Goal: Transaction & Acquisition: Purchase product/service

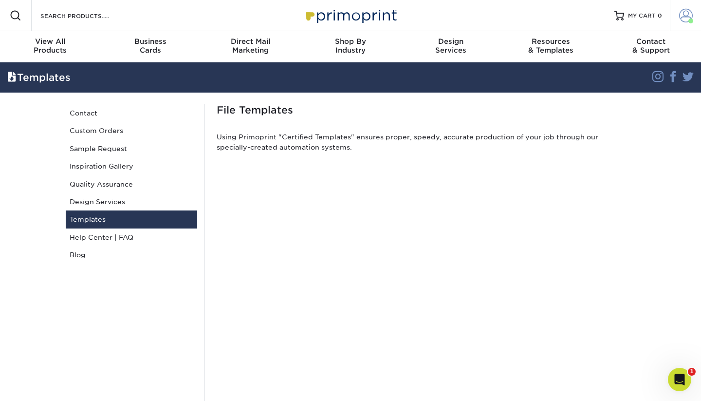
click at [684, 19] on span at bounding box center [686, 16] width 14 height 14
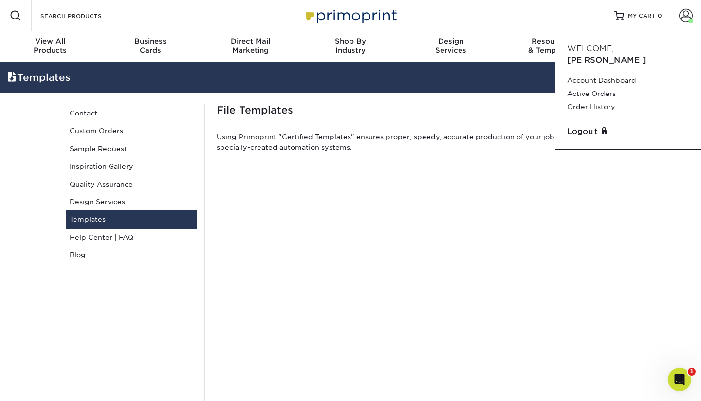
click at [465, 22] on div "Resources Menu Search Products Account Welcome, Jared Account Dashboard Active …" at bounding box center [350, 15] width 701 height 31
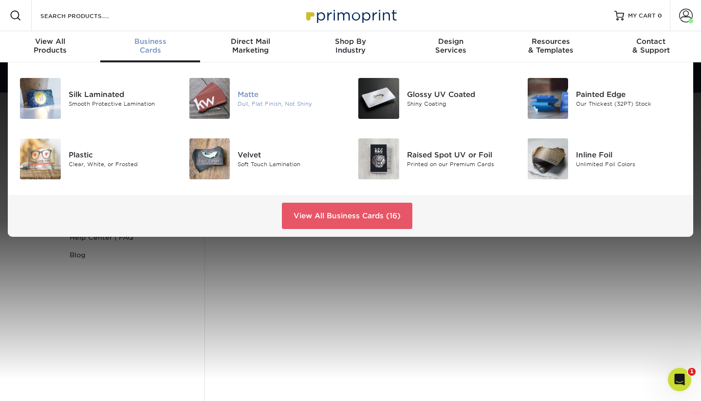
click at [251, 103] on div "Dull, Flat Finish, Not Shiny" at bounding box center [291, 104] width 106 height 8
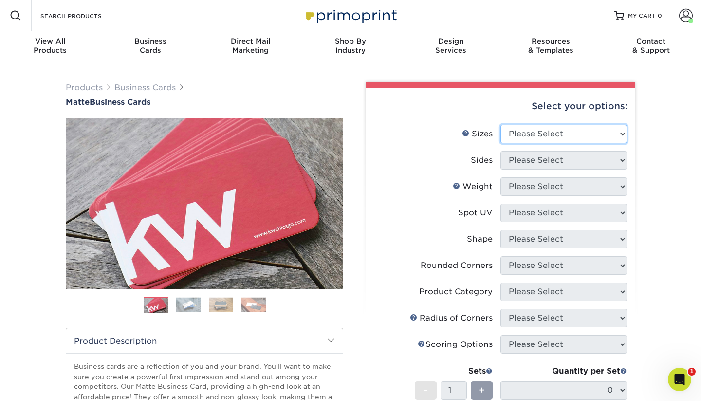
select select "2.50x2.50"
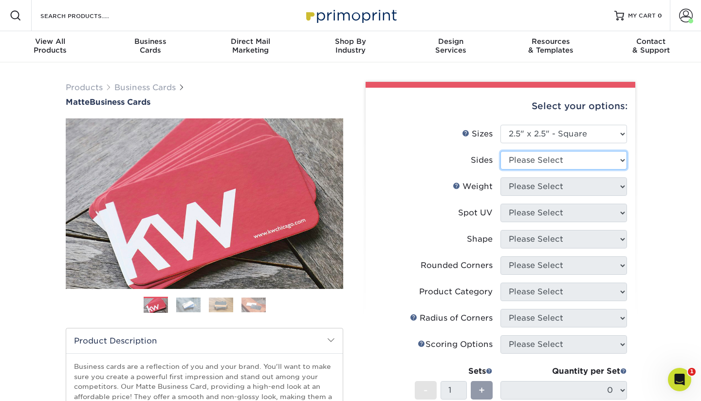
select select "13abbda7-1d64-4f25-8bb2-c179b224825d"
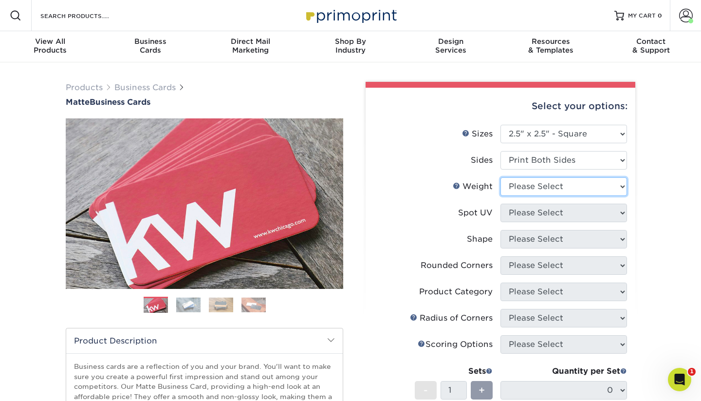
select select "16PT"
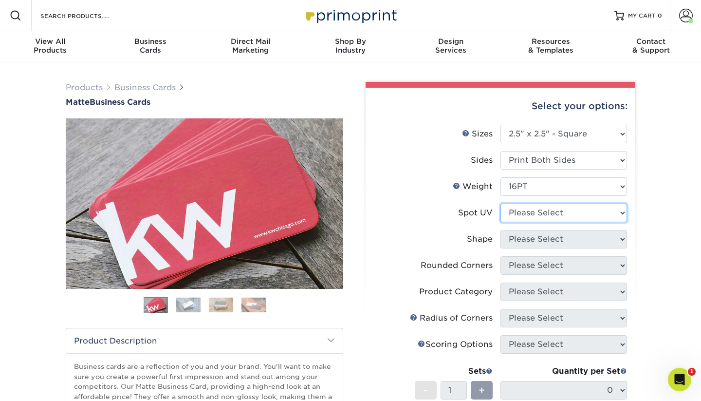
select select "3"
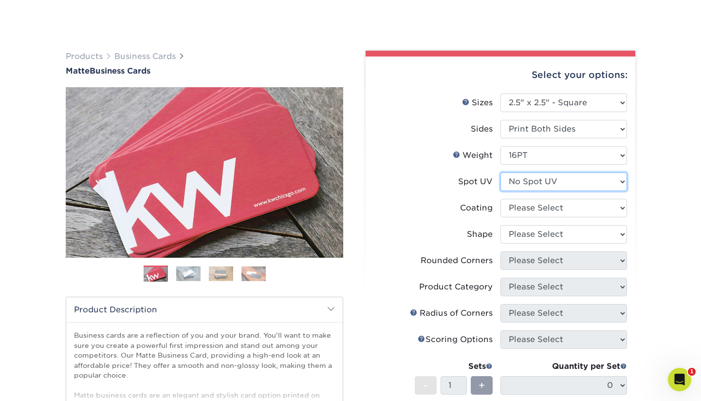
scroll to position [51, 0]
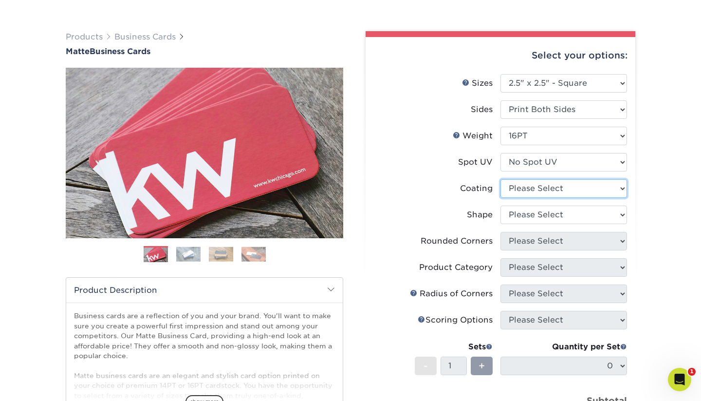
select select "121bb7b5-3b4d-429f-bd8d-bbf80e953313"
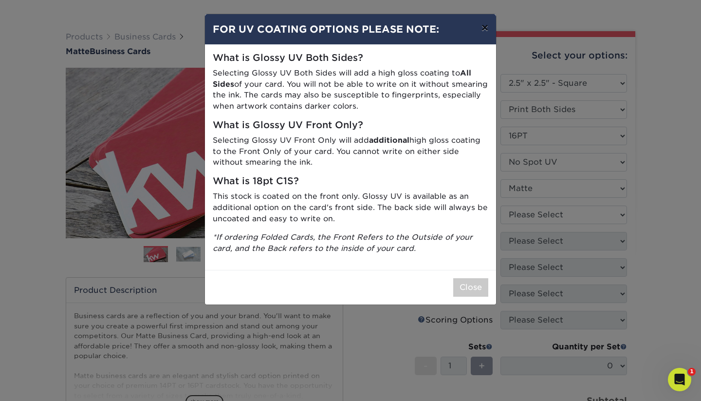
click at [487, 37] on button "×" at bounding box center [485, 27] width 22 height 27
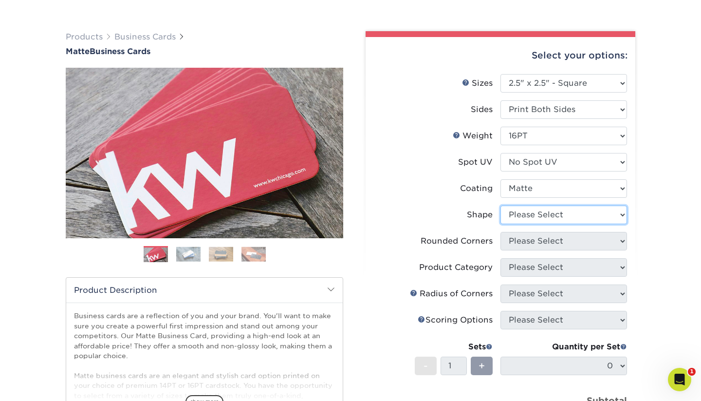
select select "standard"
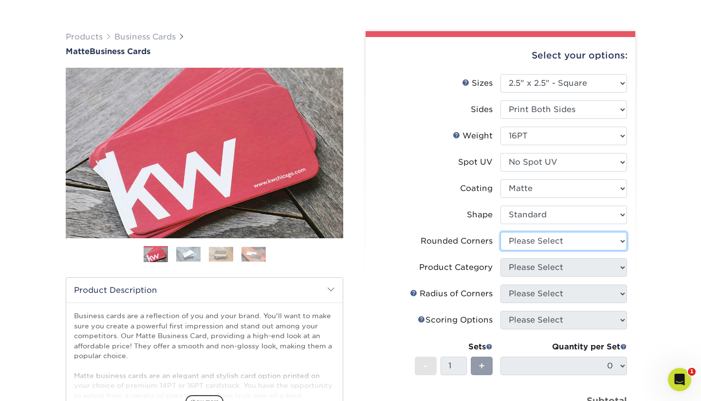
select select "7672df9e-0e0a-464d-8e1f-920c575e4da3"
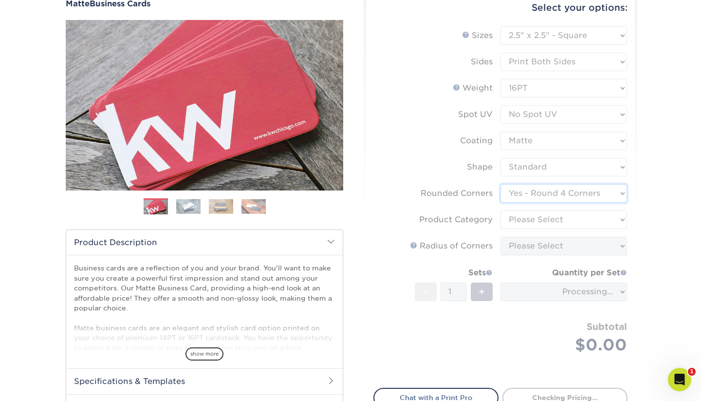
scroll to position [111, 0]
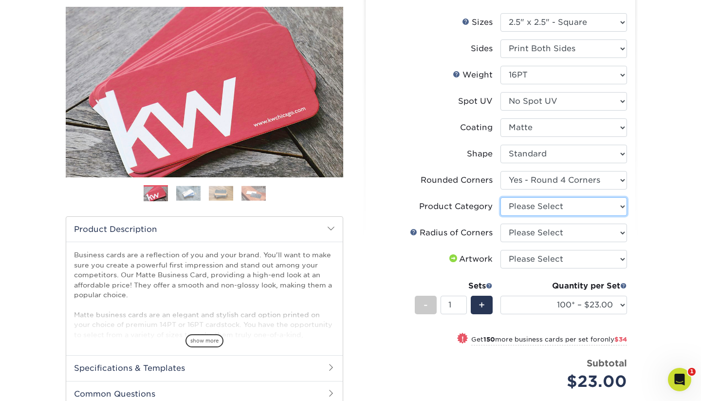
select select "3b5148f1-0588-4f88-a218-97bcfdce65c1"
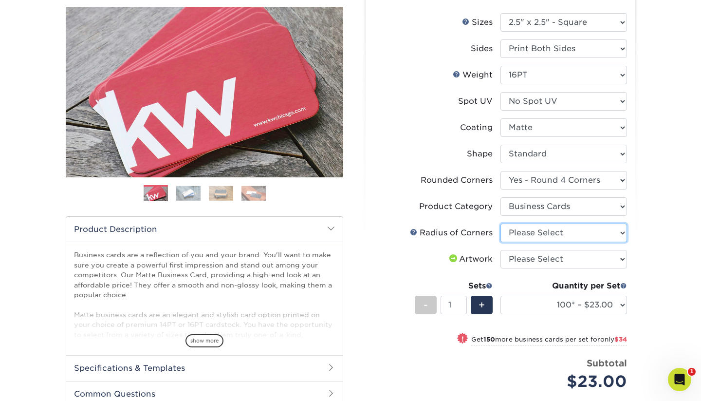
select select "479fbfe7-6a0c-4895-8c9a-81739b7486c9"
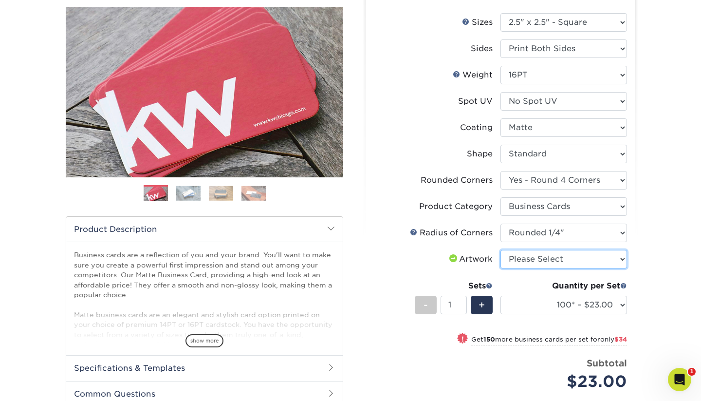
select select "upload"
type input "2"
click at [462, 302] on input "2" at bounding box center [454, 305] width 26 height 19
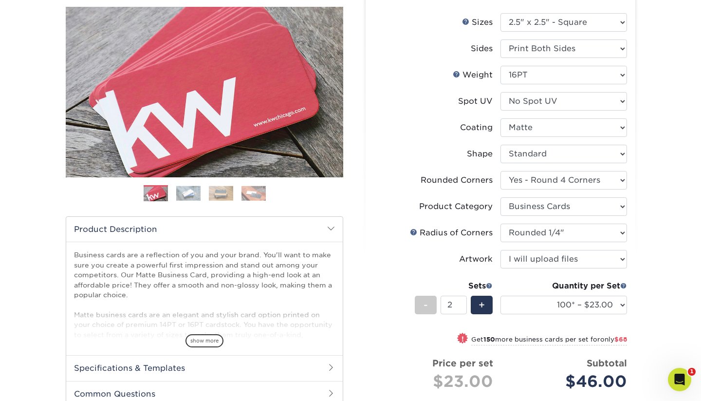
click at [369, 278] on div "Select your options: Sizes Help Sizes Please Select 1.5" x 3.5" - Mini 1.75" x …" at bounding box center [501, 272] width 270 height 593
click at [548, 293] on div "Quantity per Set 100* – $23.00 250* – $57.00 500 – $114.00 1000 – $144.00 2500 …" at bounding box center [563, 302] width 127 height 45
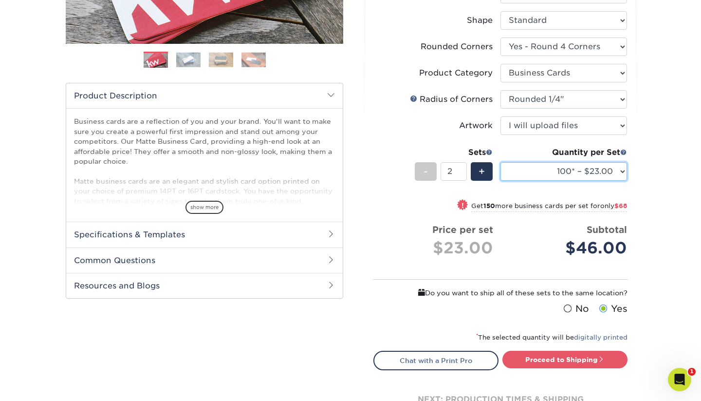
scroll to position [249, 0]
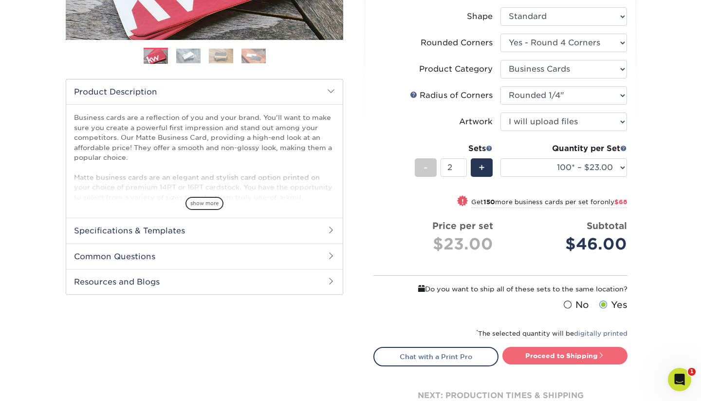
click at [547, 354] on link "Proceed to Shipping" at bounding box center [564, 356] width 125 height 18
type input "Set 1"
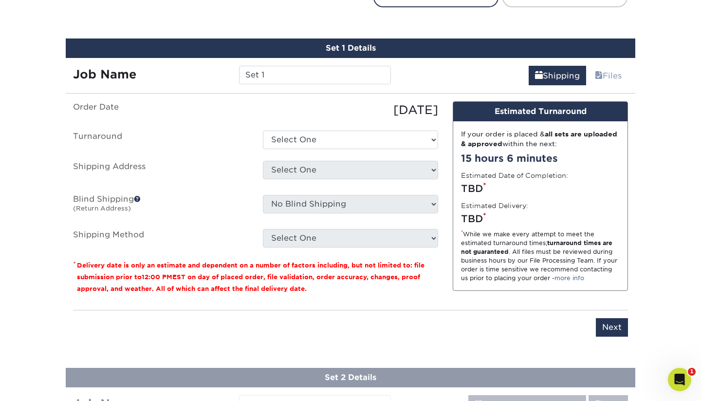
scroll to position [620, 0]
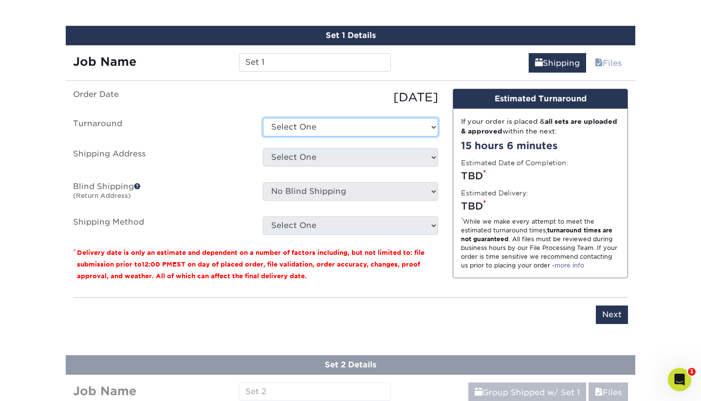
select select "cd372091-4fe7-48da-8a1a-c93547c0db73"
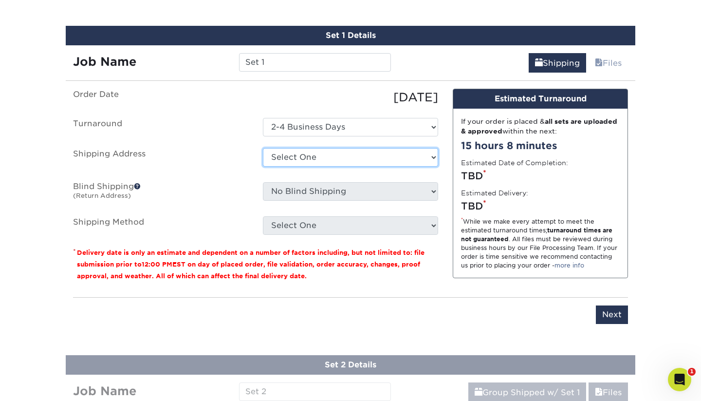
select select "250305"
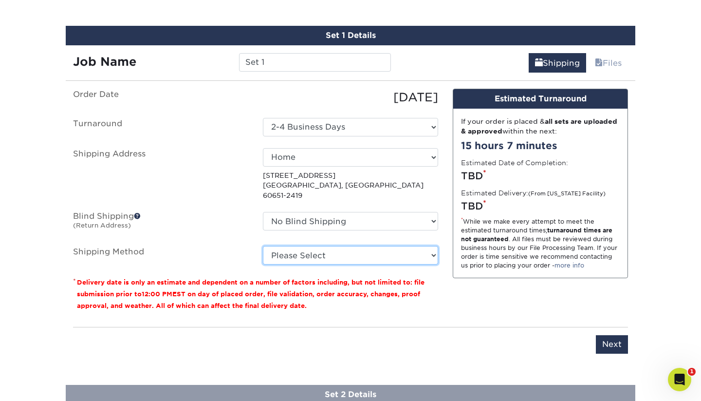
select select "02"
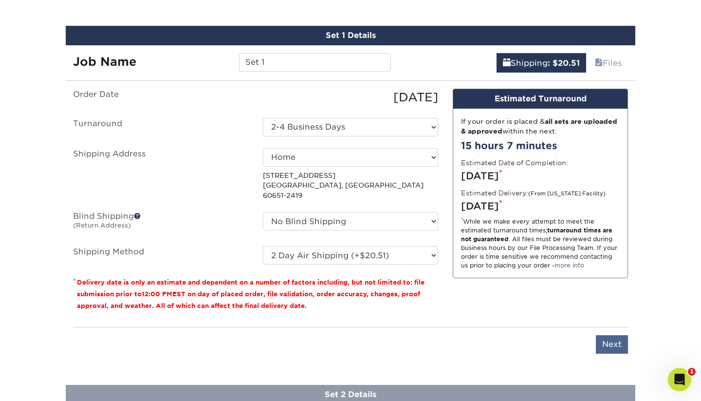
click at [611, 335] on input "Next" at bounding box center [612, 344] width 32 height 19
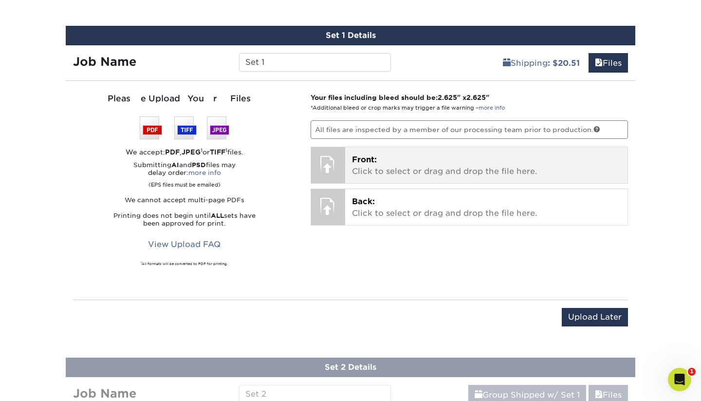
click at [442, 169] on p "Front: Click to select or drag and drop the file here." at bounding box center [486, 165] width 269 height 23
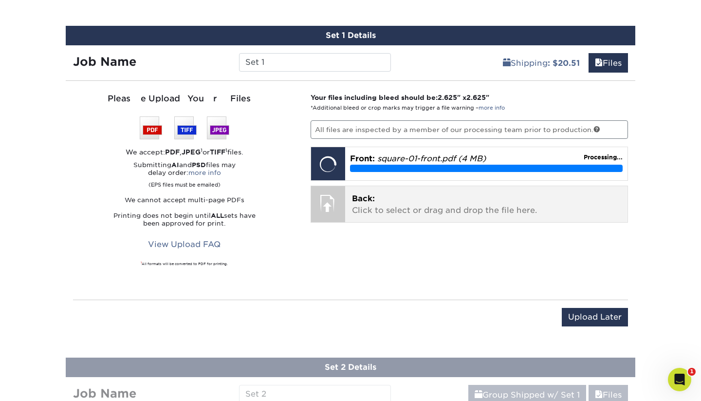
click at [327, 199] on div at bounding box center [328, 203] width 34 height 34
click at [376, 202] on p "Back: Click to select or drag and drop the file here." at bounding box center [486, 204] width 269 height 23
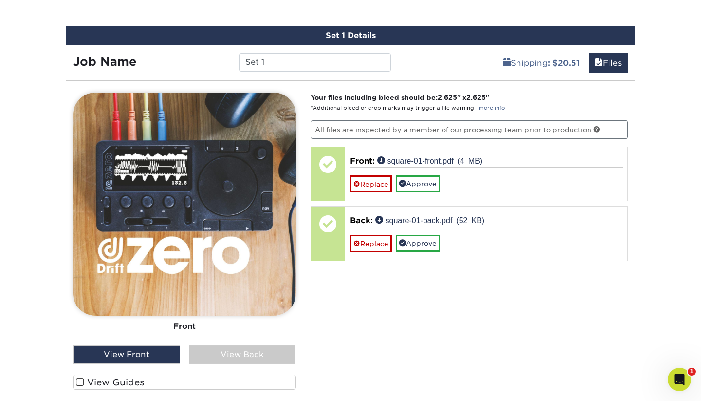
click at [227, 357] on div "View Back" at bounding box center [242, 354] width 107 height 19
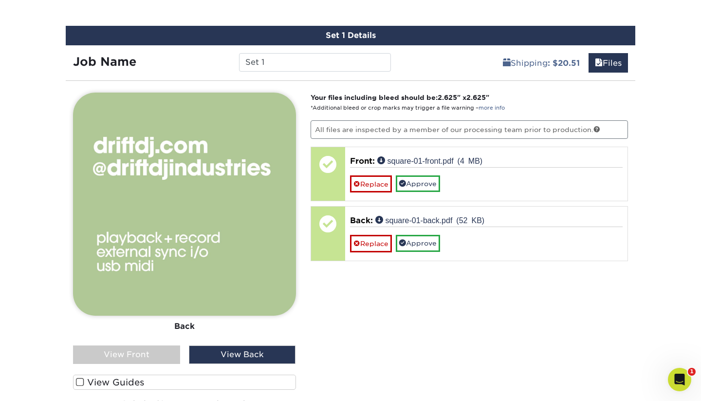
click at [119, 352] on div "View Front" at bounding box center [126, 354] width 107 height 19
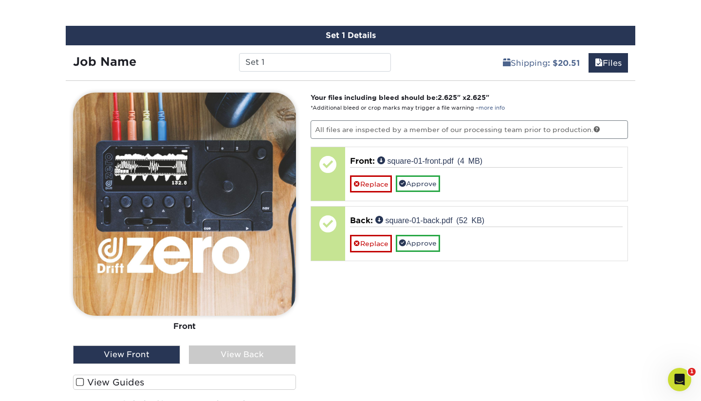
click at [241, 357] on div "View Back" at bounding box center [242, 354] width 107 height 19
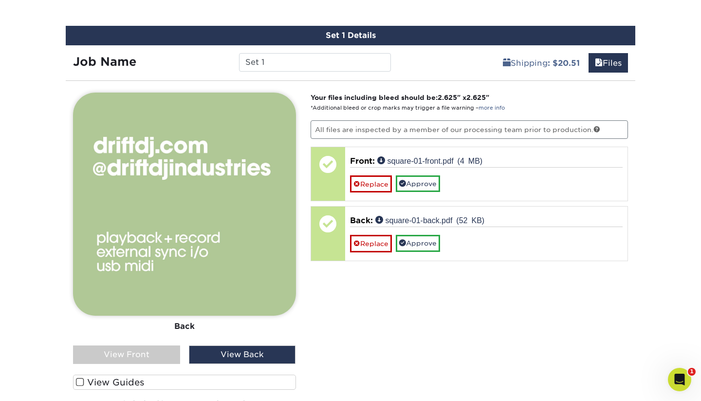
click at [137, 351] on div "View Front" at bounding box center [126, 354] width 107 height 19
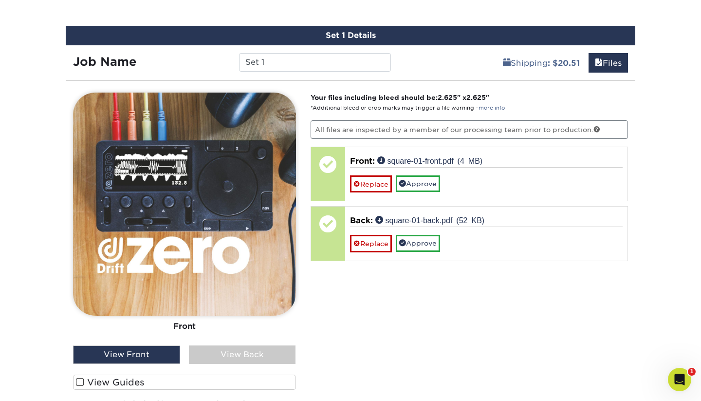
click at [223, 362] on div "View Back" at bounding box center [242, 354] width 107 height 19
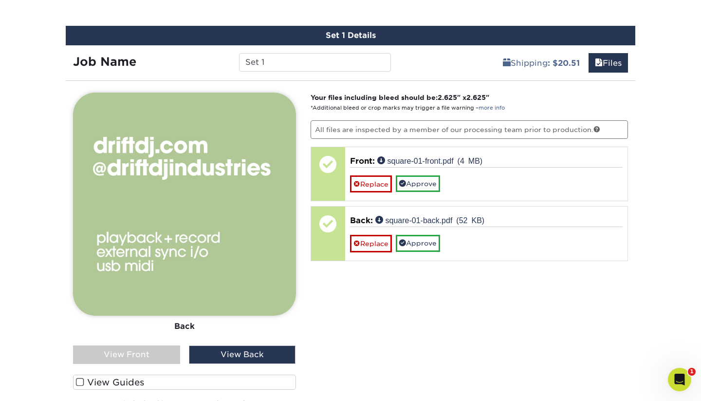
click at [144, 356] on div "View Front" at bounding box center [126, 354] width 107 height 19
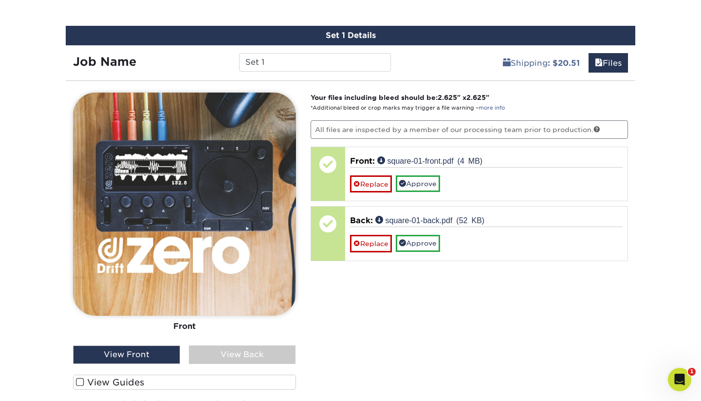
click at [247, 347] on div "View Back" at bounding box center [242, 354] width 107 height 19
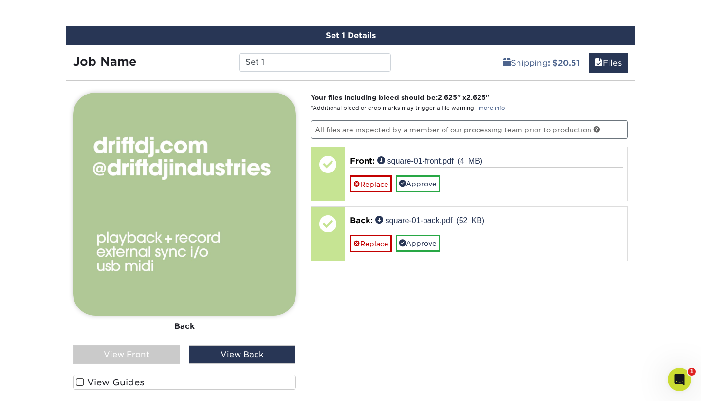
click at [162, 349] on div "View Front" at bounding box center [126, 354] width 107 height 19
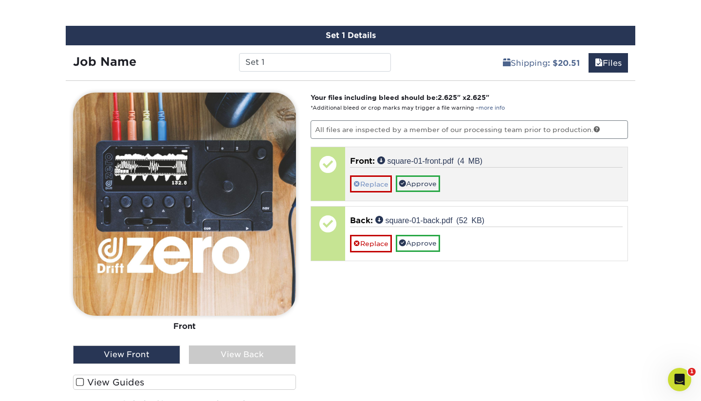
click at [365, 184] on link "Replace" at bounding box center [371, 183] width 42 height 17
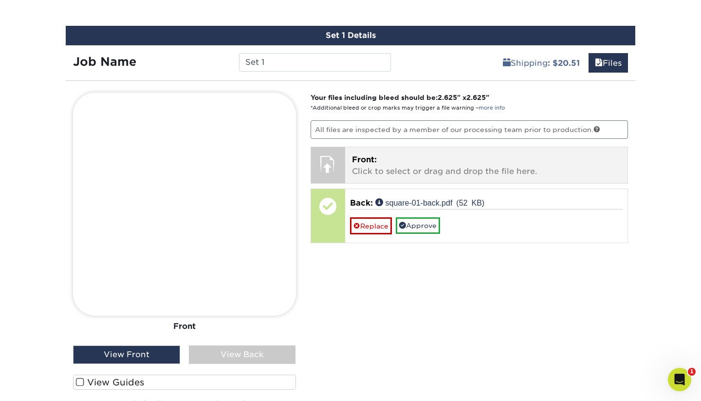
click at [331, 161] on div at bounding box center [328, 164] width 34 height 34
click at [432, 169] on p "Front: Click to select or drag and drop the file here." at bounding box center [486, 165] width 269 height 23
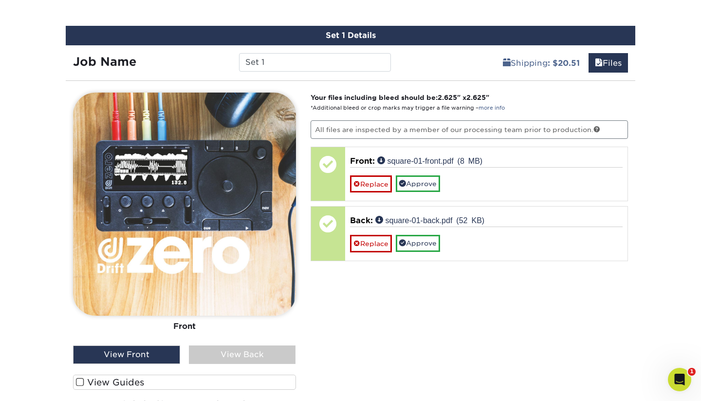
click at [220, 351] on div "View Back" at bounding box center [242, 354] width 107 height 19
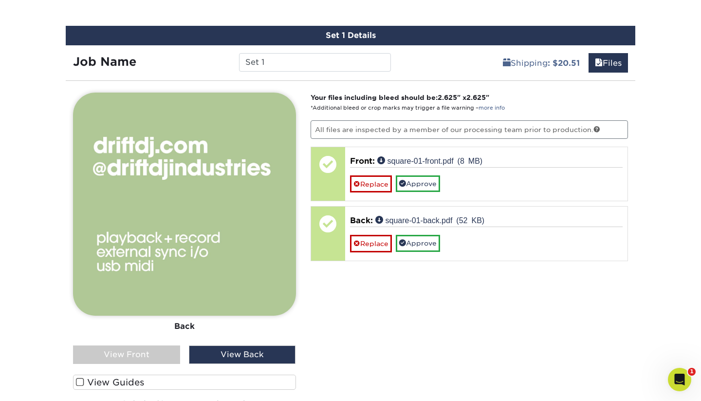
click at [144, 350] on div "View Front" at bounding box center [126, 354] width 107 height 19
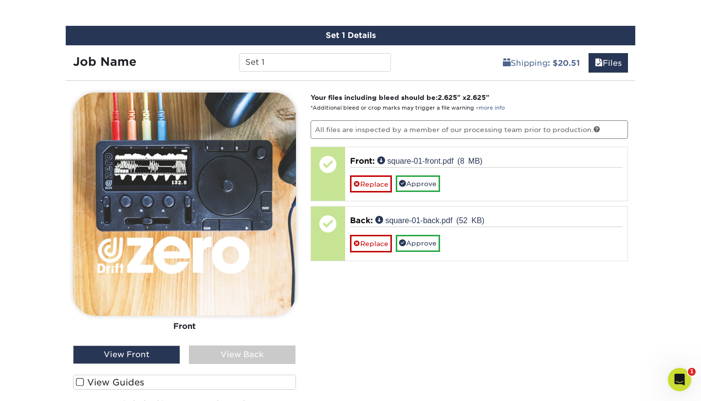
click at [227, 348] on div "View Back" at bounding box center [242, 354] width 107 height 19
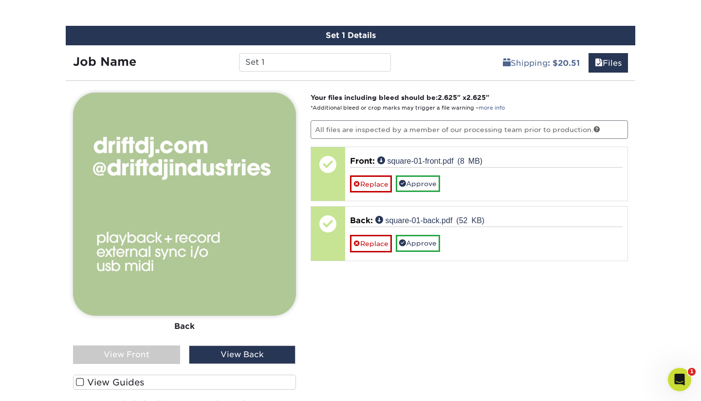
click at [157, 355] on div "View Front" at bounding box center [126, 354] width 107 height 19
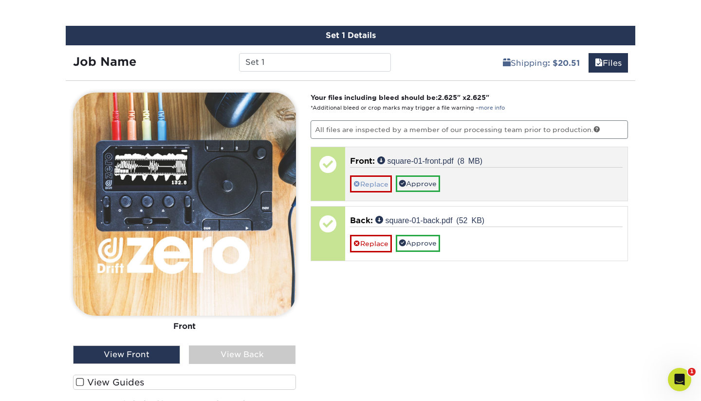
click at [372, 181] on link "Replace" at bounding box center [371, 183] width 42 height 17
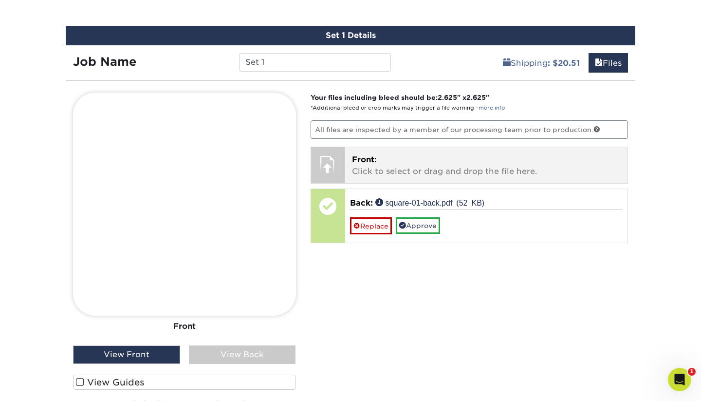
click at [343, 157] on div at bounding box center [328, 164] width 34 height 34
click at [395, 165] on p "Front: Click to select or drag and drop the file here." at bounding box center [486, 165] width 269 height 23
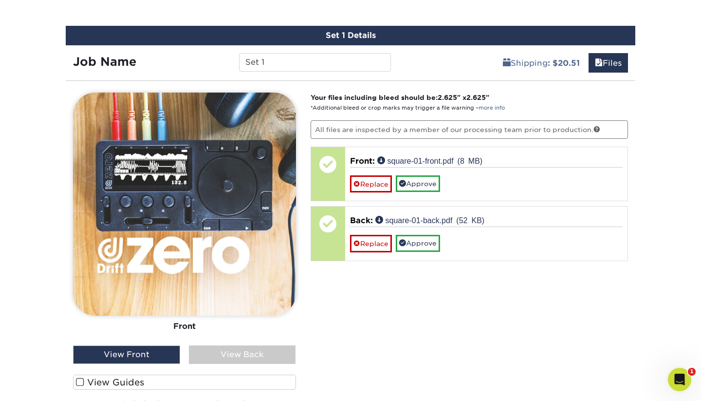
click at [222, 348] on div "View Back" at bounding box center [242, 354] width 107 height 19
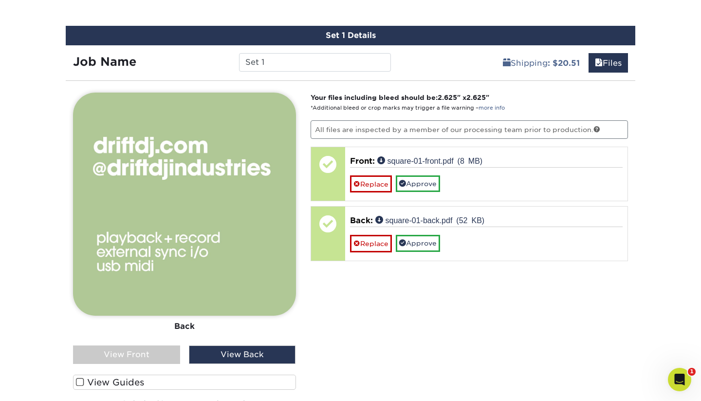
click at [137, 351] on div "View Front" at bounding box center [126, 354] width 107 height 19
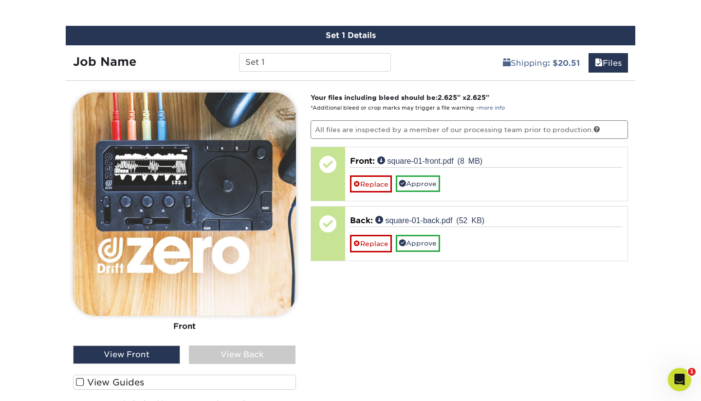
click at [237, 345] on div "View Back" at bounding box center [242, 354] width 107 height 19
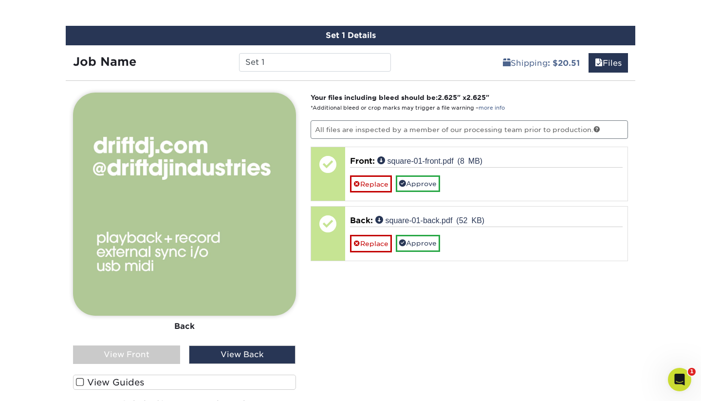
click at [134, 352] on div "View Front" at bounding box center [126, 354] width 107 height 19
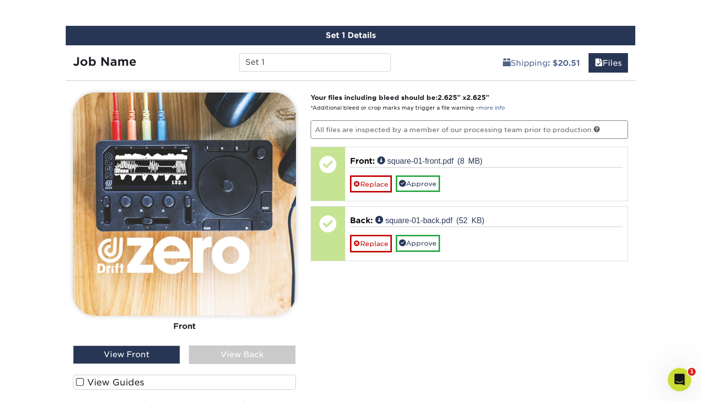
click at [220, 352] on div "View Back" at bounding box center [242, 354] width 107 height 19
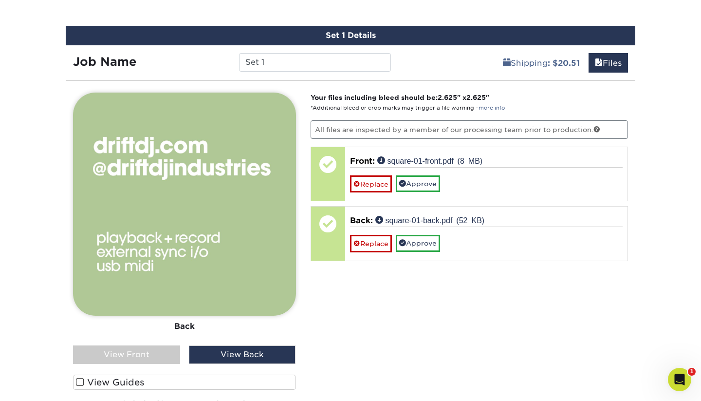
click at [149, 349] on div "View Front" at bounding box center [126, 354] width 107 height 19
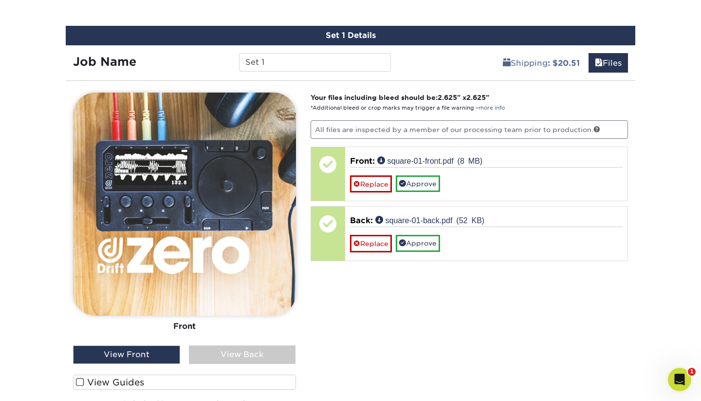
click at [205, 355] on div "View Back" at bounding box center [242, 354] width 107 height 19
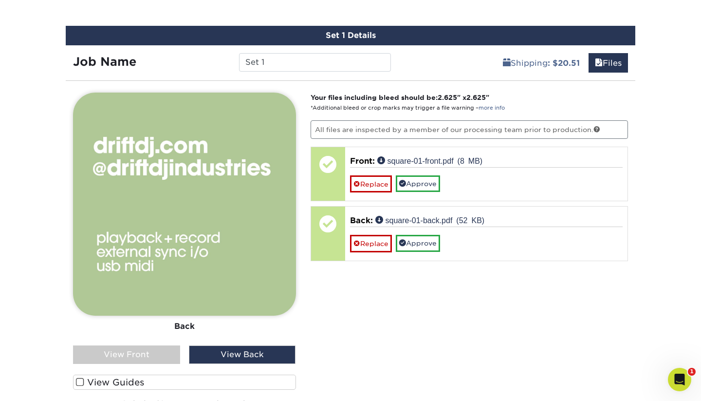
click at [150, 354] on div "View Front" at bounding box center [126, 354] width 107 height 19
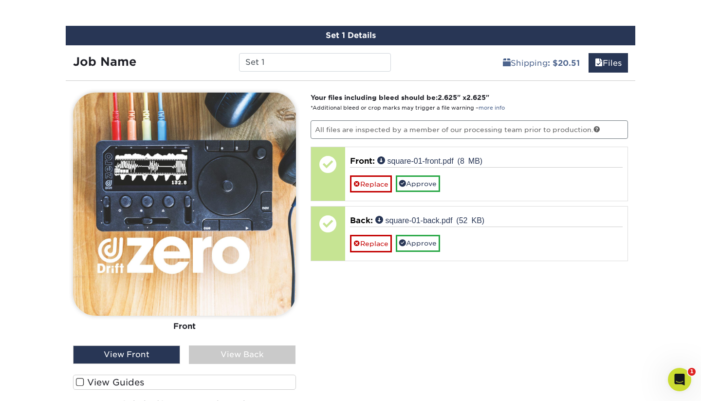
click at [225, 358] on div "View Back" at bounding box center [242, 354] width 107 height 19
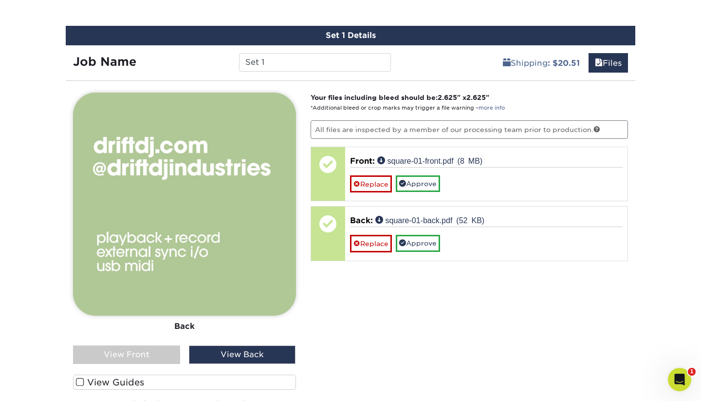
click at [158, 358] on div "View Front" at bounding box center [126, 354] width 107 height 19
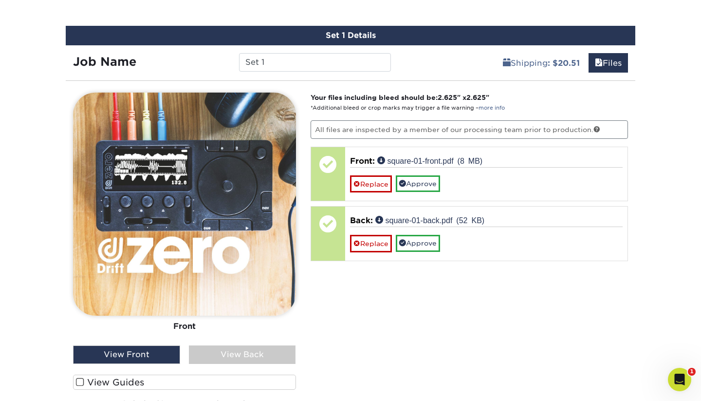
click at [226, 357] on div "View Back" at bounding box center [242, 354] width 107 height 19
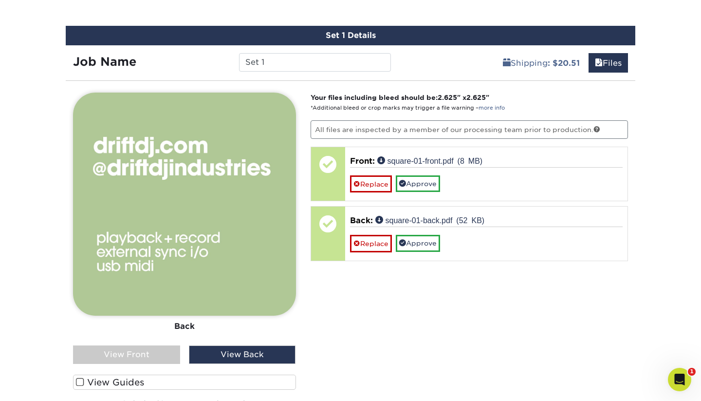
click at [157, 355] on div "View Front" at bounding box center [126, 354] width 107 height 19
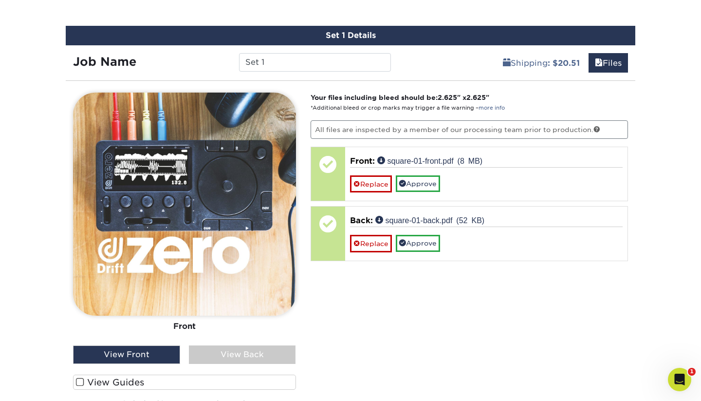
click at [227, 361] on div "View Back" at bounding box center [242, 354] width 107 height 19
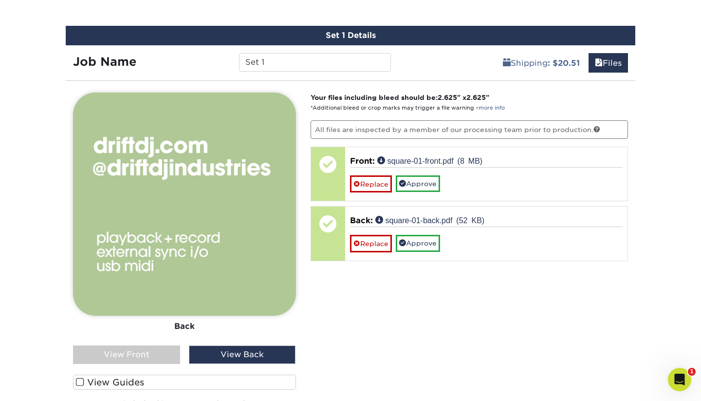
click at [141, 352] on div "View Front" at bounding box center [126, 354] width 107 height 19
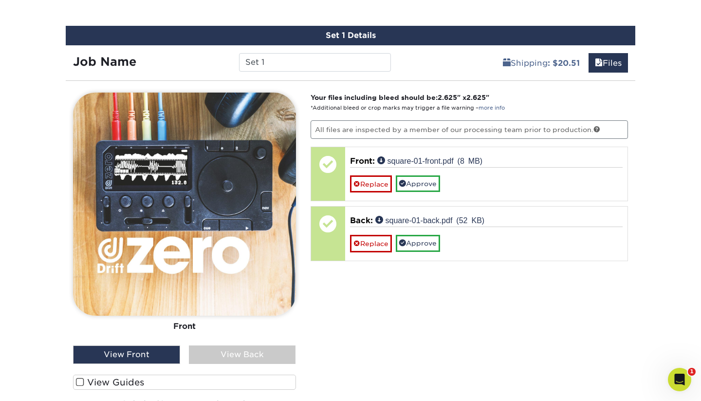
click at [232, 368] on div "Front Back View Front View Back Front" at bounding box center [184, 259] width 223 height 333
click at [229, 350] on div "View Back" at bounding box center [242, 354] width 107 height 19
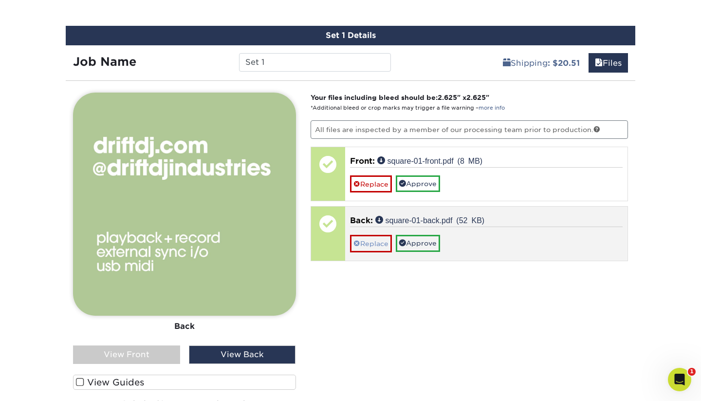
click at [361, 238] on link "Replace" at bounding box center [371, 243] width 42 height 17
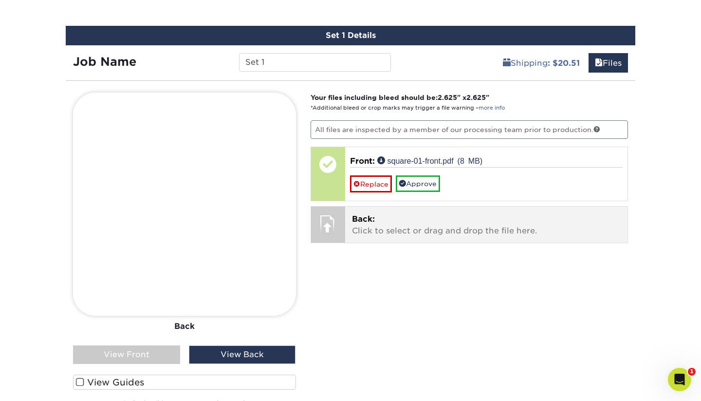
click at [390, 221] on p "Back: Click to select or drag and drop the file here." at bounding box center [486, 224] width 269 height 23
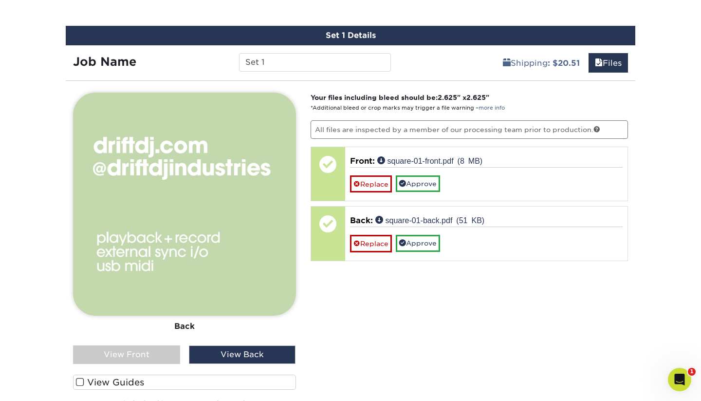
click at [145, 351] on div "View Front" at bounding box center [126, 354] width 107 height 19
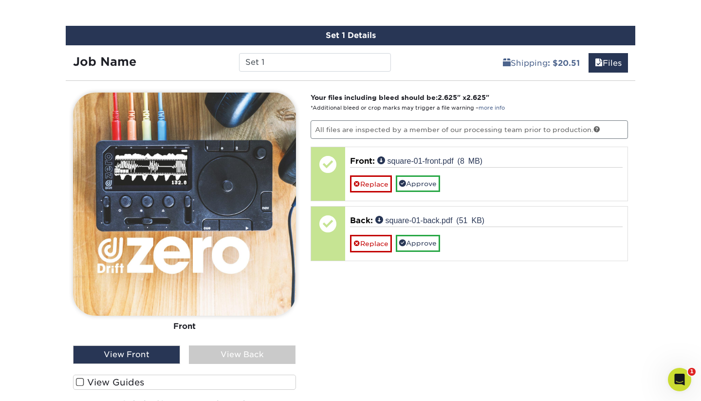
click at [218, 361] on div "View Back" at bounding box center [242, 354] width 107 height 19
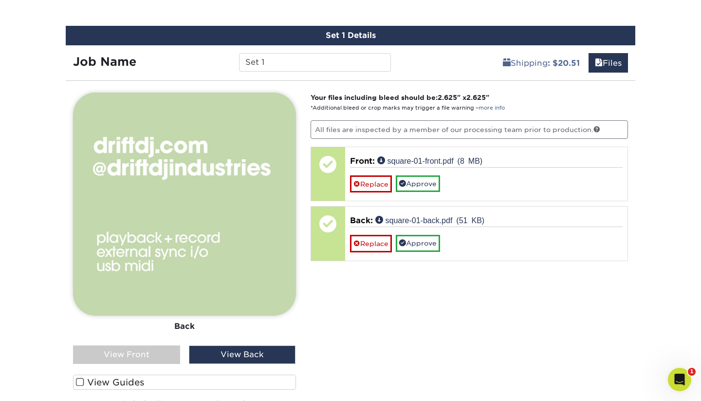
click at [149, 351] on div "View Front" at bounding box center [126, 354] width 107 height 19
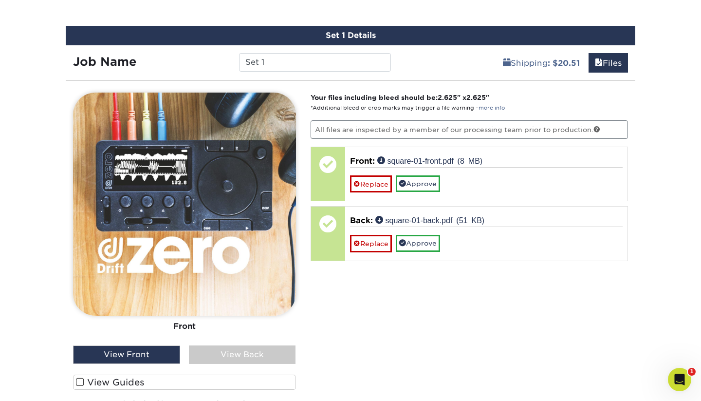
click at [211, 347] on div "View Back" at bounding box center [242, 354] width 107 height 19
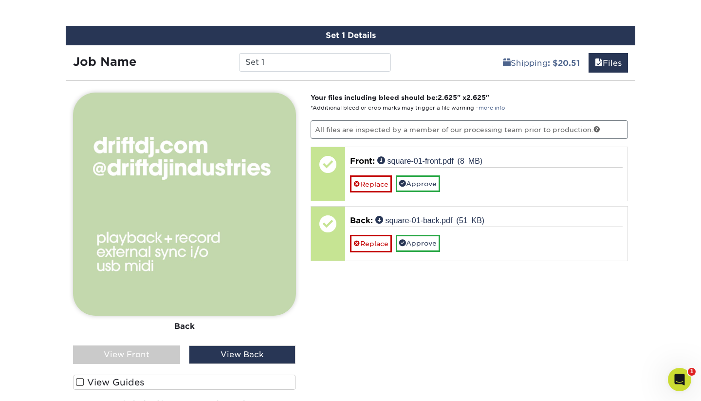
click at [145, 351] on div "View Front" at bounding box center [126, 354] width 107 height 19
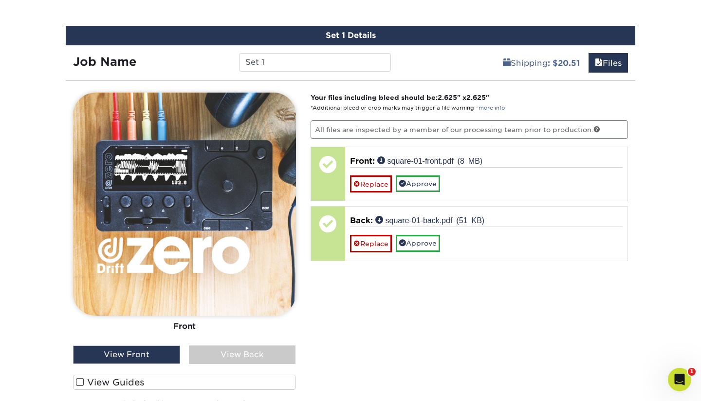
click at [218, 353] on div "View Back" at bounding box center [242, 354] width 107 height 19
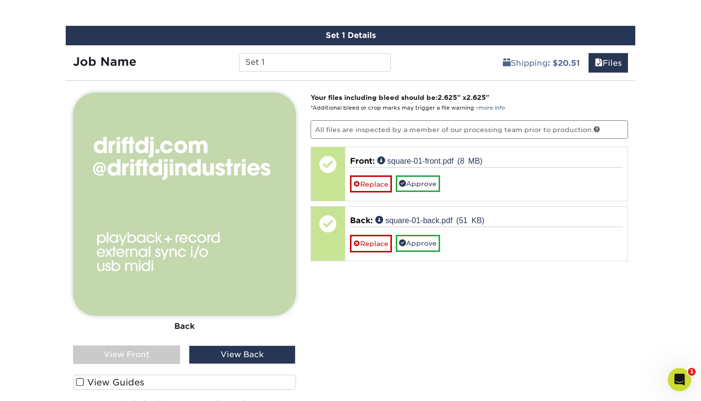
click at [127, 350] on div "View Front" at bounding box center [126, 354] width 107 height 19
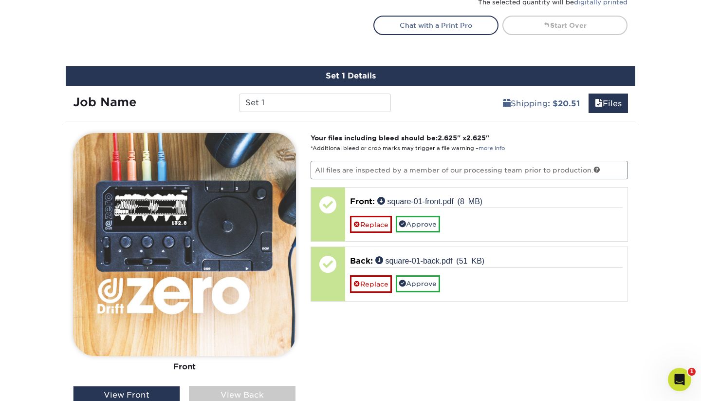
scroll to position [603, 0]
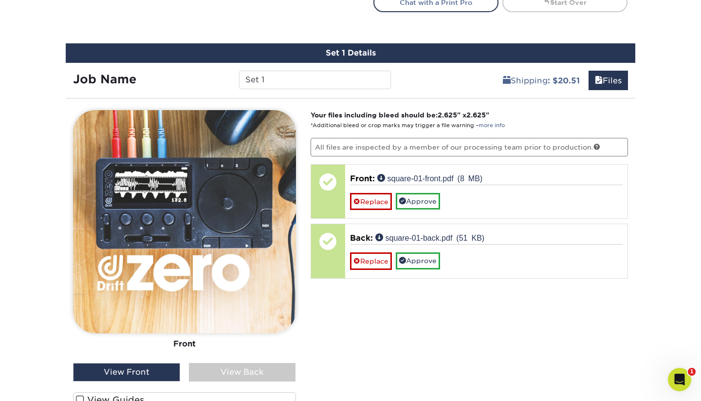
click at [230, 369] on div "View Back" at bounding box center [242, 372] width 107 height 19
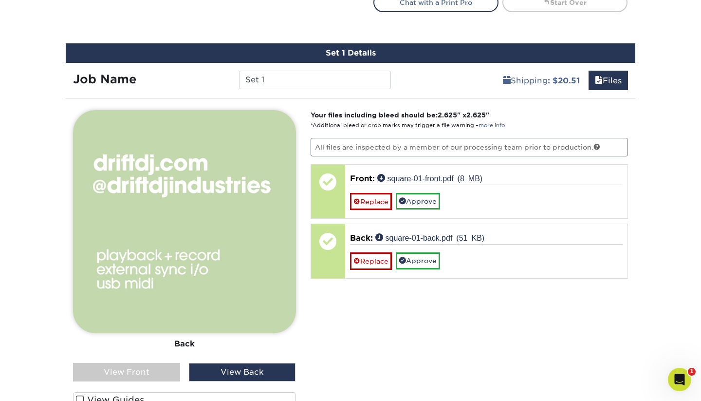
click at [141, 365] on div "View Front" at bounding box center [126, 372] width 107 height 19
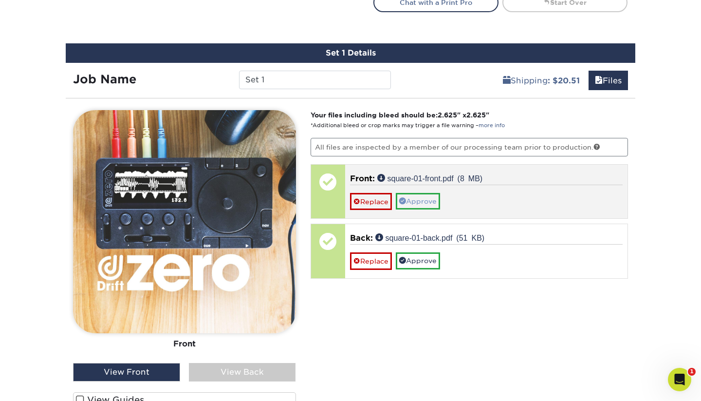
click at [415, 200] on link "Approve" at bounding box center [418, 201] width 44 height 17
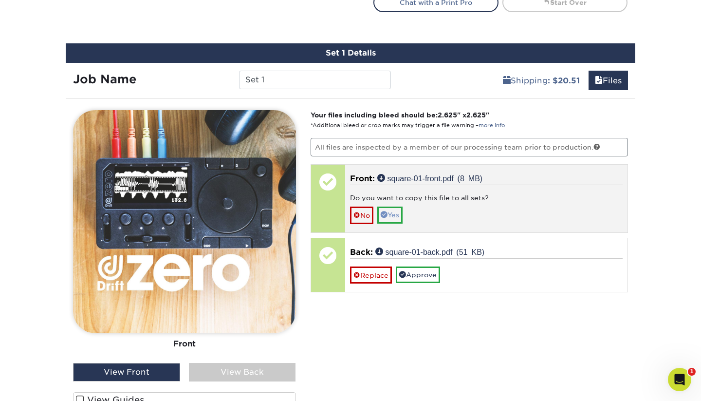
click at [398, 216] on link "Yes" at bounding box center [389, 214] width 25 height 17
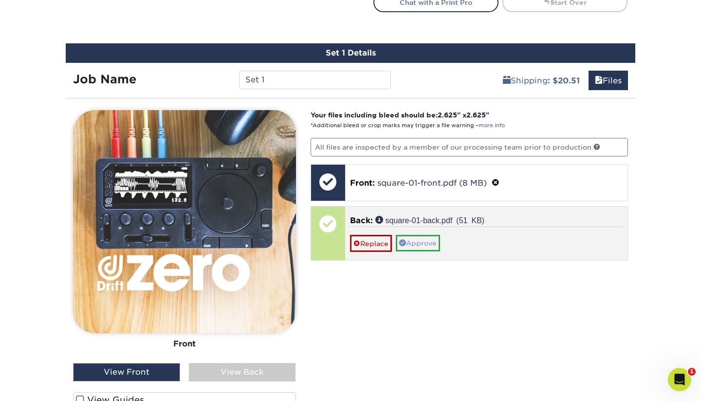
click at [420, 242] on link "Approve" at bounding box center [418, 243] width 44 height 17
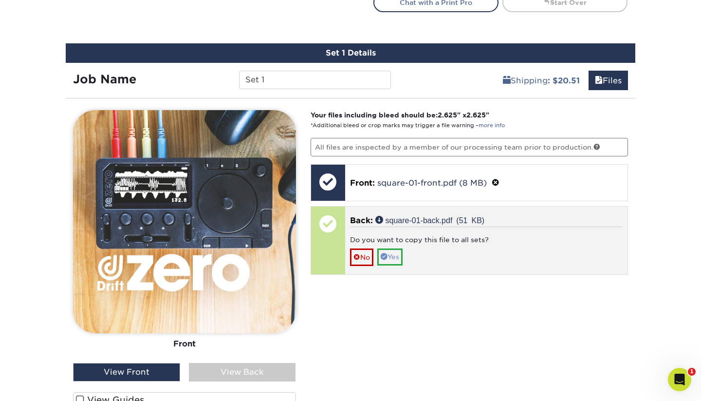
click at [400, 253] on link "Yes" at bounding box center [389, 256] width 25 height 17
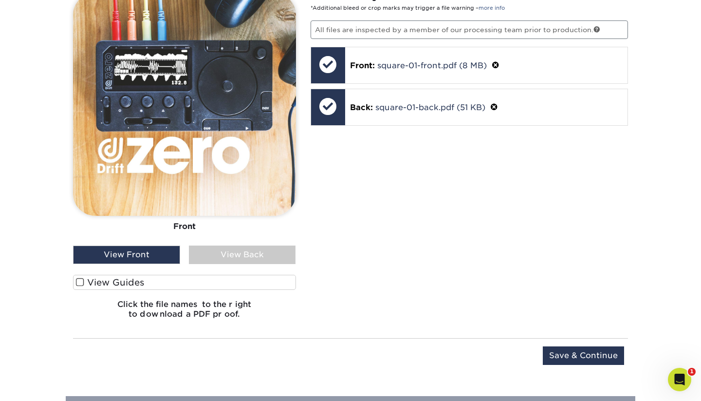
scroll to position [721, 0]
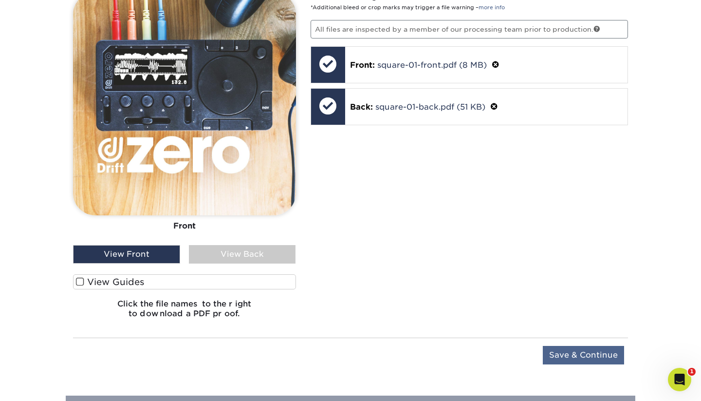
click at [567, 347] on input "Save & Continue" at bounding box center [583, 355] width 81 height 19
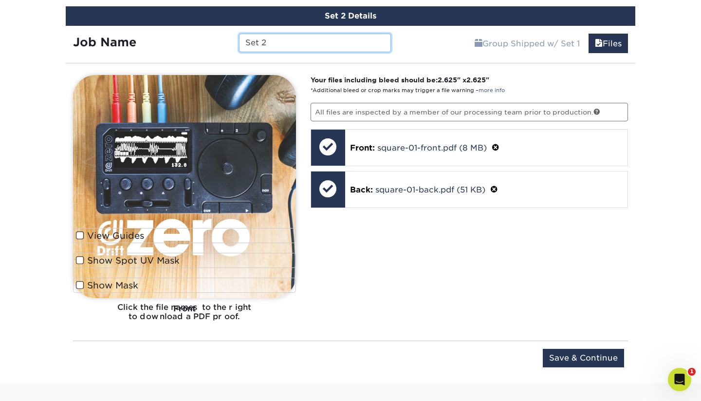
scroll to position [740, 0]
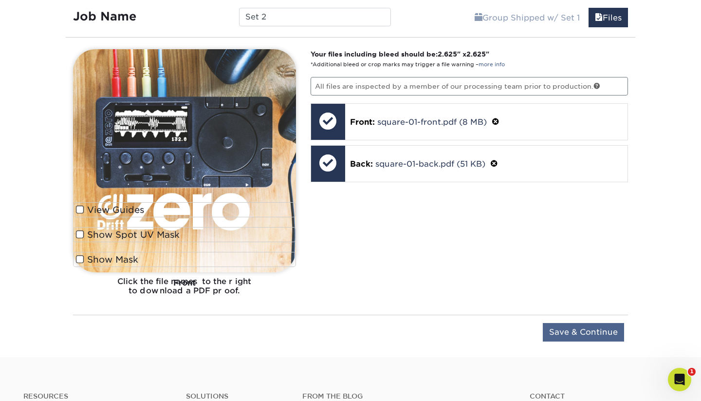
click at [578, 333] on input "Save & Continue" at bounding box center [583, 332] width 81 height 19
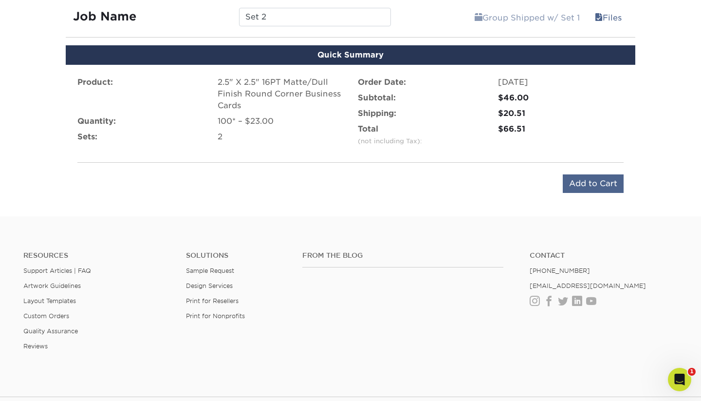
click at [589, 188] on input "Add to Cart" at bounding box center [593, 183] width 61 height 19
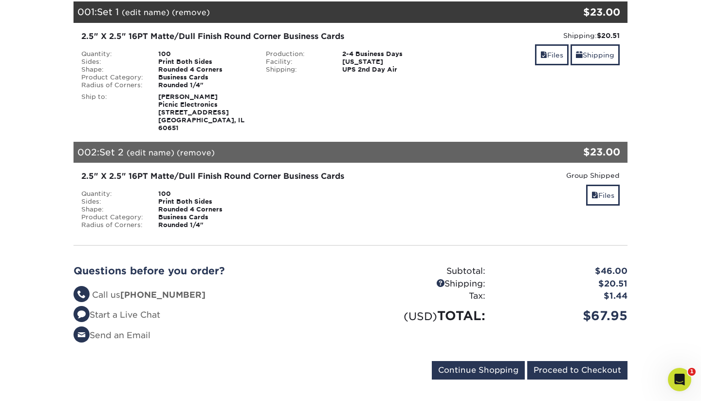
scroll to position [154, 0]
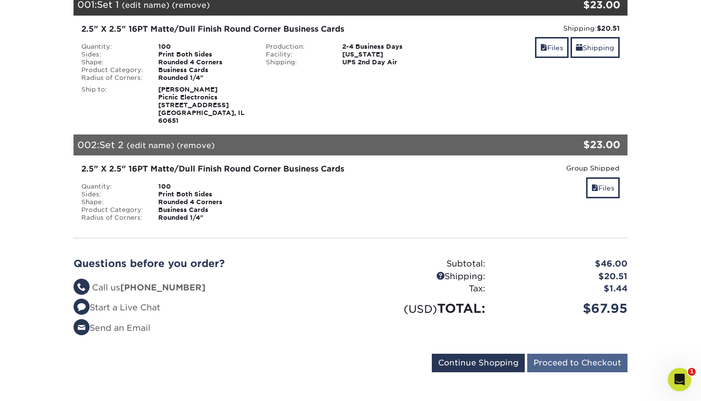
click at [577, 356] on input "Proceed to Checkout" at bounding box center [577, 362] width 100 height 19
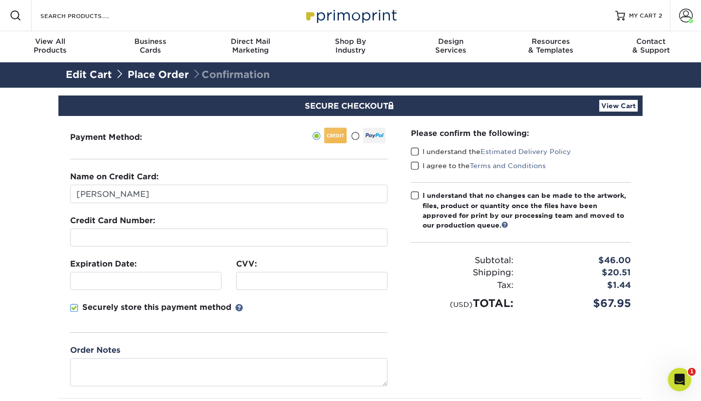
click at [415, 152] on span at bounding box center [415, 151] width 8 height 9
click at [0, 0] on input "I understand the Estimated Delivery Policy" at bounding box center [0, 0] width 0 height 0
click at [413, 166] on span at bounding box center [415, 165] width 8 height 9
click at [0, 0] on input "I agree to the Terms and Conditions" at bounding box center [0, 0] width 0 height 0
click at [414, 191] on span at bounding box center [415, 195] width 8 height 9
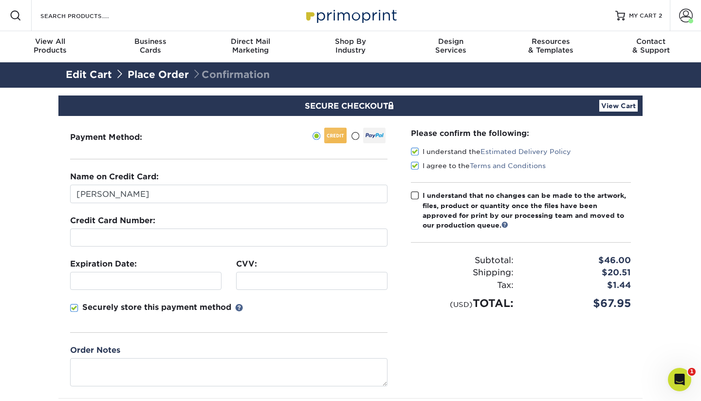
click at [0, 0] on input "I understand that no changes can be made to the artwork, files, product or quan…" at bounding box center [0, 0] width 0 height 0
click at [104, 276] on div at bounding box center [145, 280] width 143 height 9
click at [74, 307] on span at bounding box center [74, 307] width 8 height 9
click at [0, 0] on input "Securely store this payment method" at bounding box center [0, 0] width 0 height 0
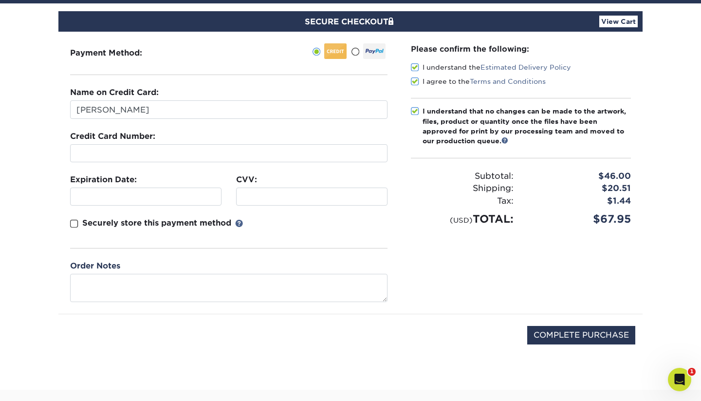
scroll to position [92, 0]
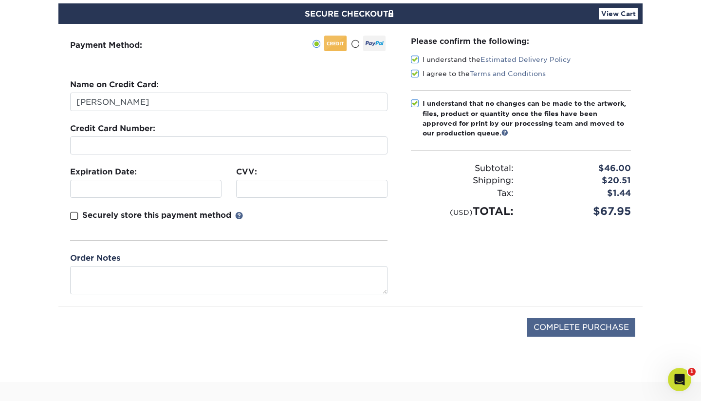
click at [546, 324] on input "COMPLETE PURCHASE" at bounding box center [581, 327] width 108 height 19
type input "PROCESSING, PLEASE WAIT..."
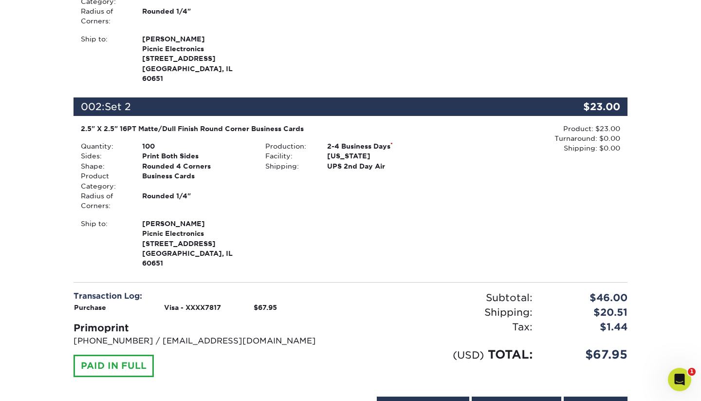
scroll to position [432, 0]
